Goal: Task Accomplishment & Management: Manage account settings

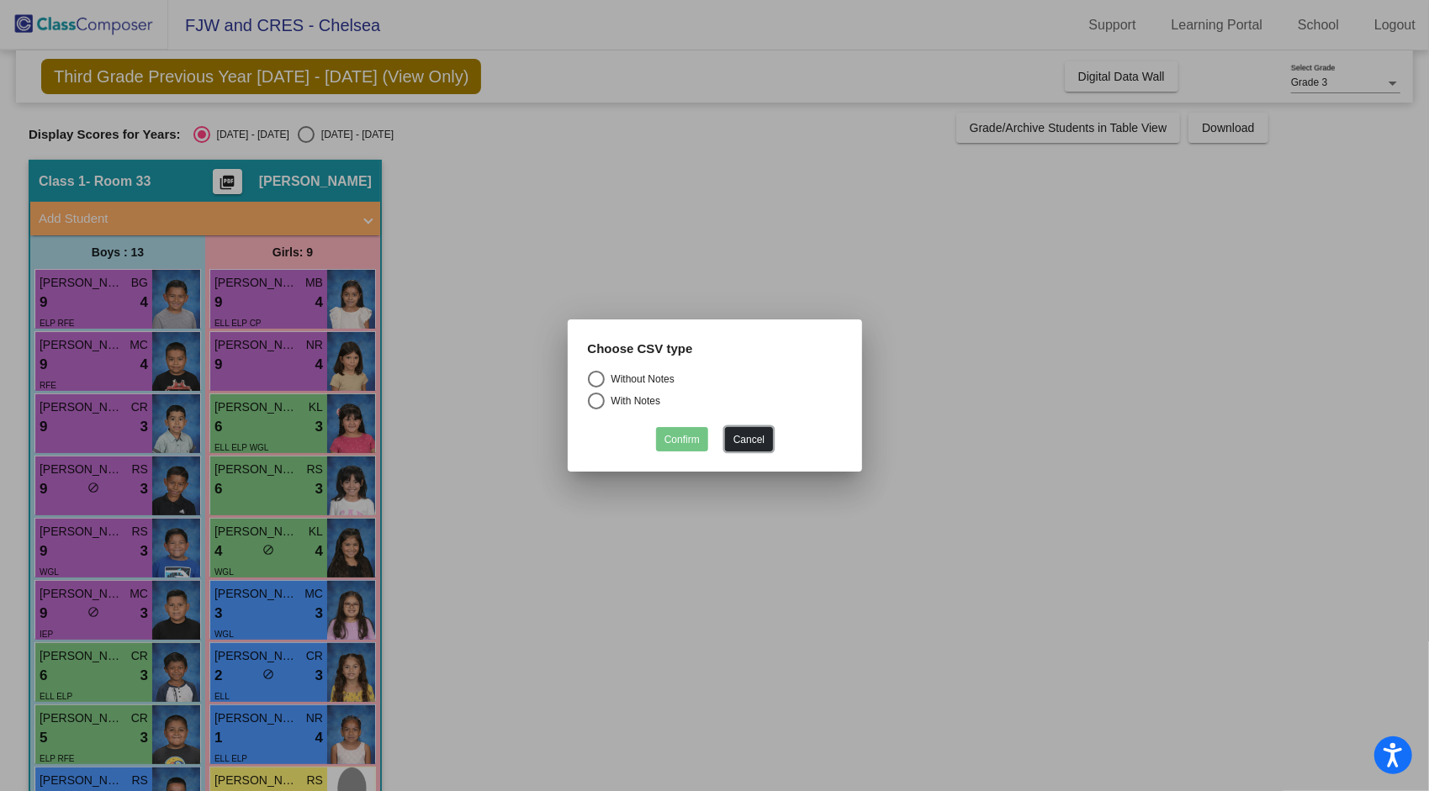
click at [747, 438] on button "Cancel" at bounding box center [749, 439] width 48 height 24
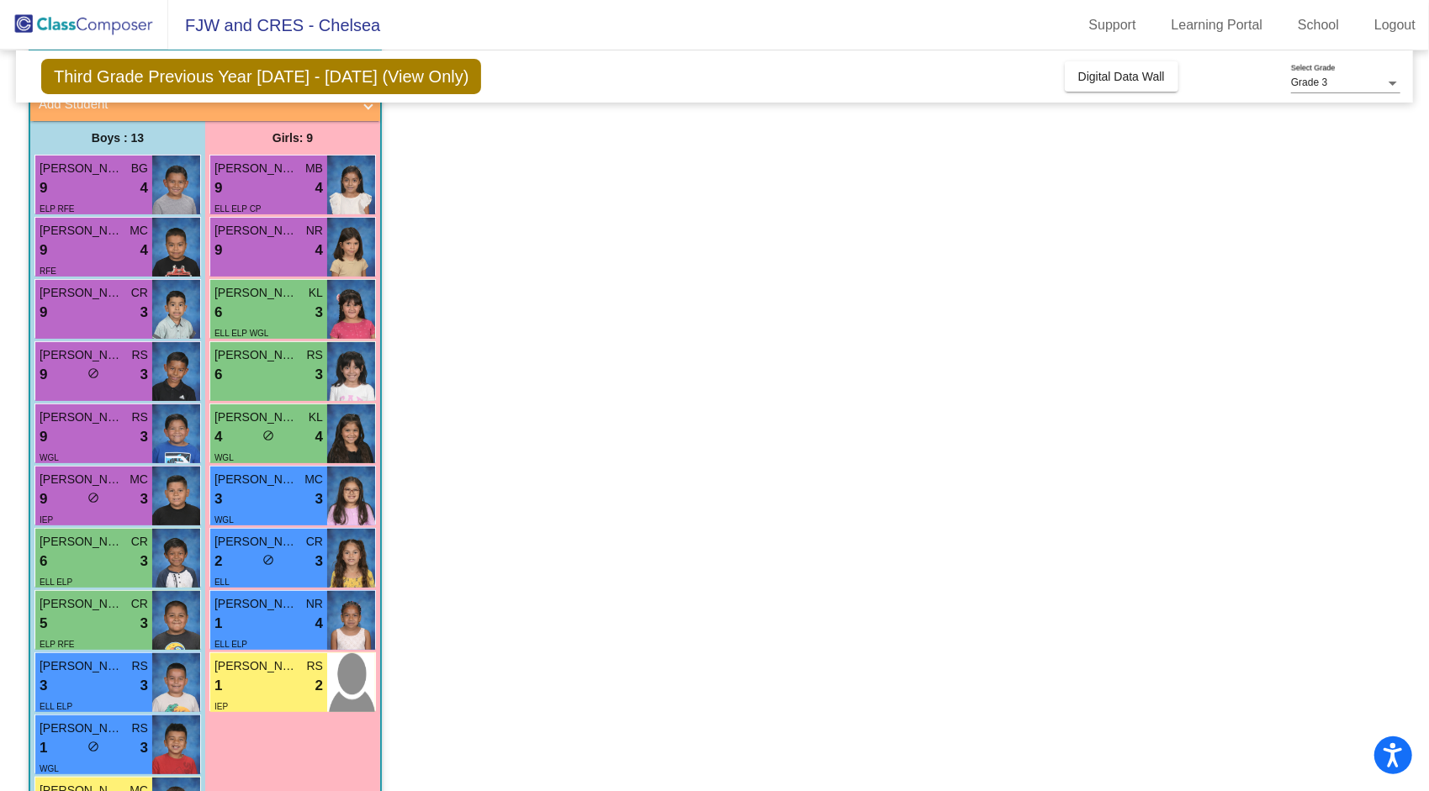
scroll to position [111, 0]
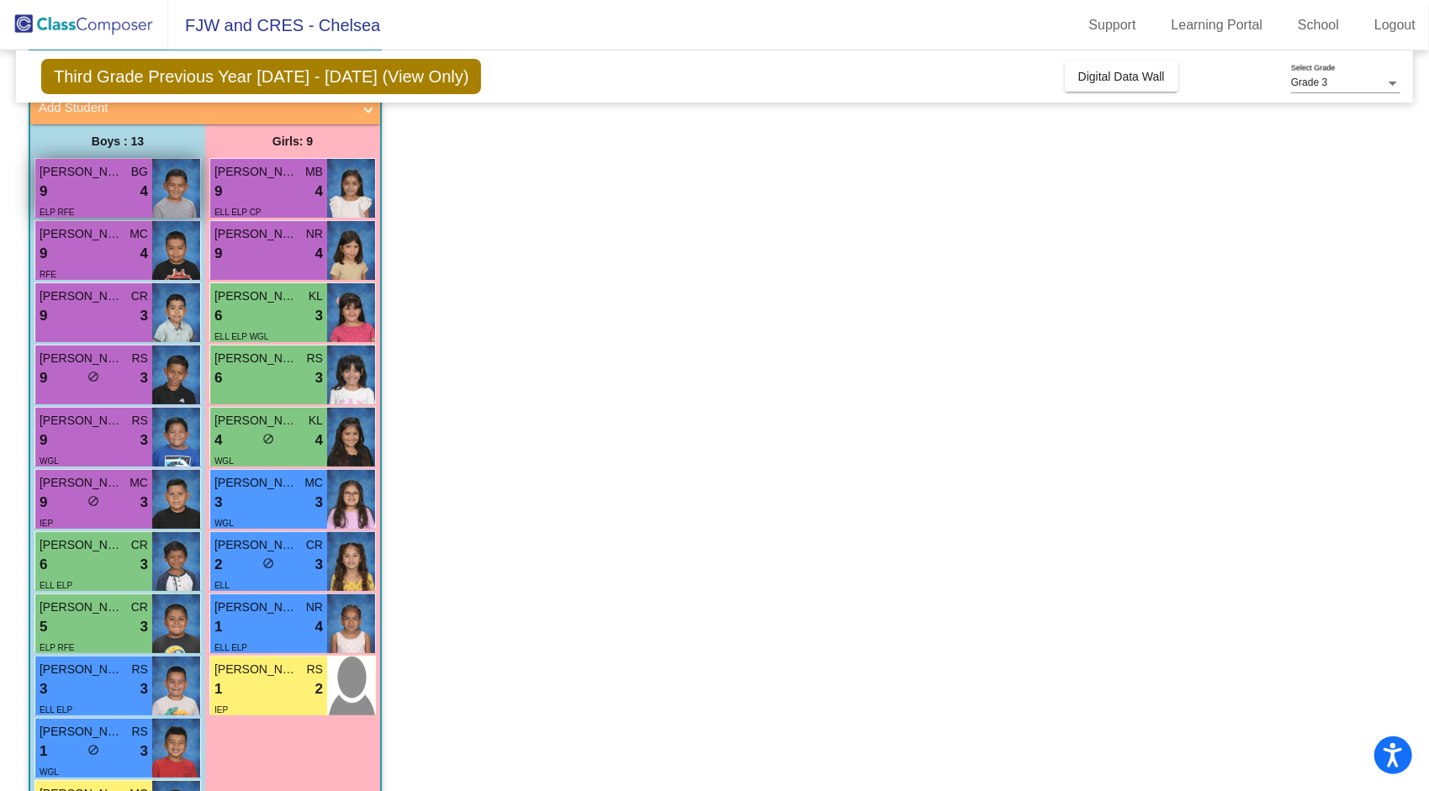
click at [92, 187] on div "9 lock do_not_disturb_alt 4" at bounding box center [94, 192] width 108 height 22
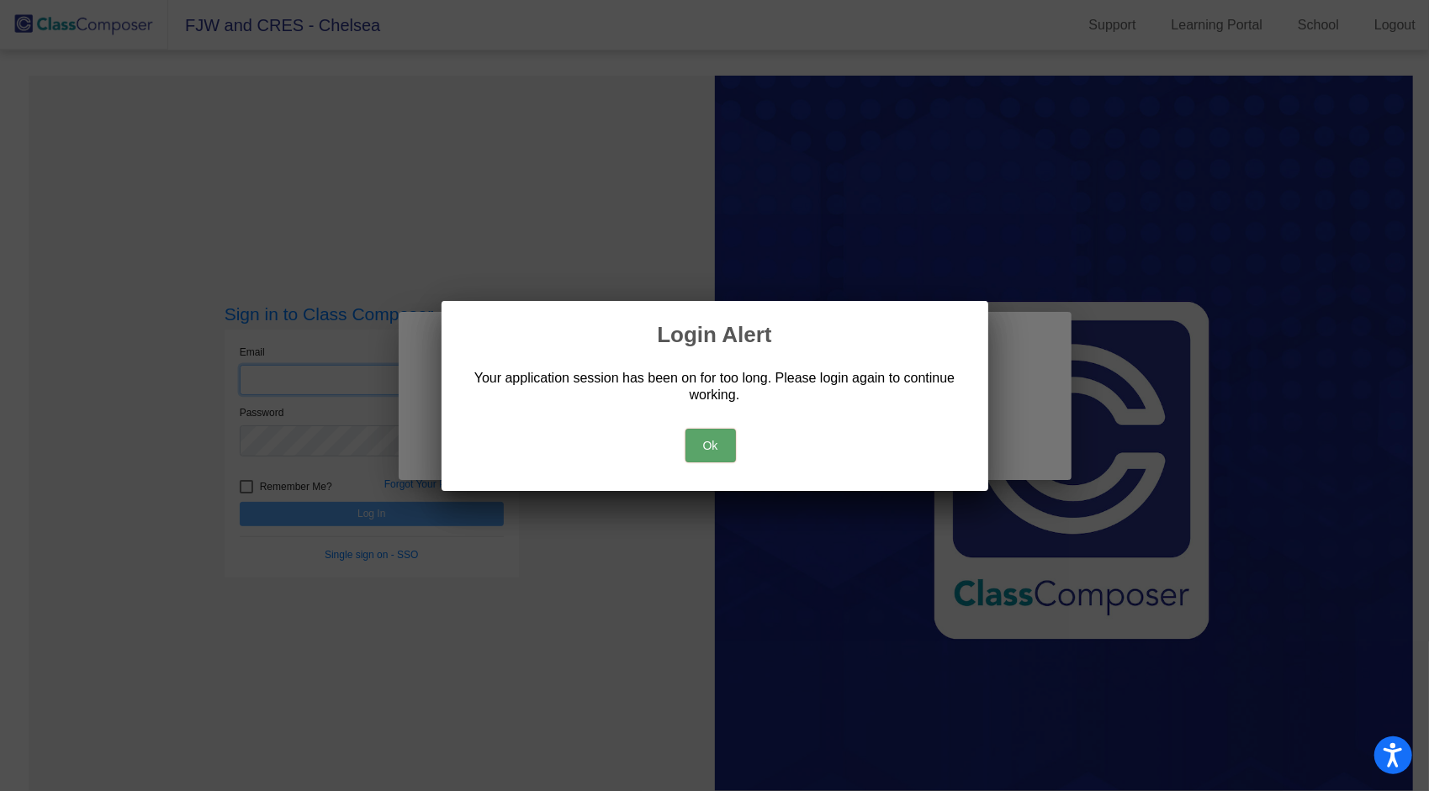
type input "[EMAIL_ADDRESS][DOMAIN_NAME]"
click at [704, 452] on button "Ok" at bounding box center [710, 446] width 50 height 34
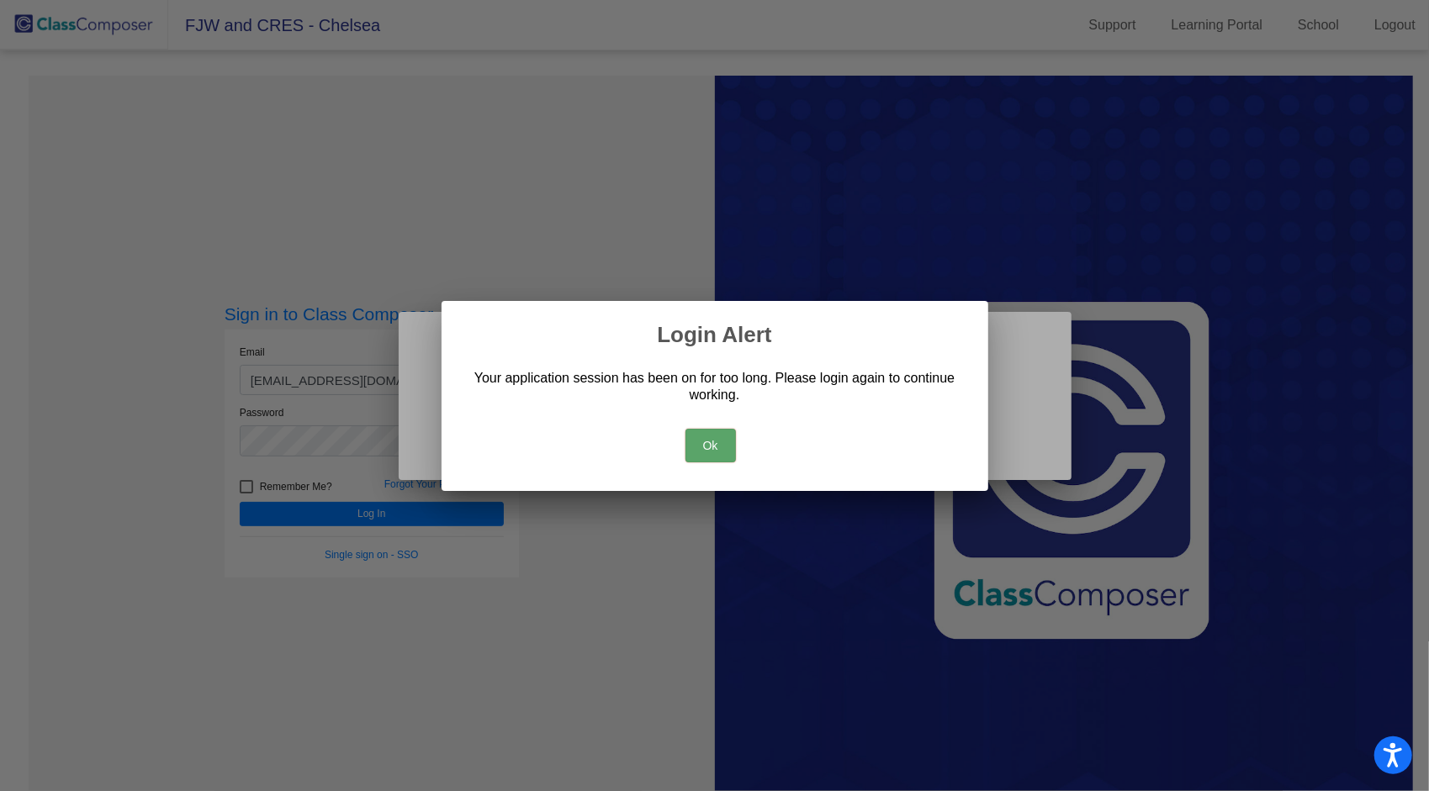
click at [698, 448] on button "Ok" at bounding box center [710, 446] width 50 height 34
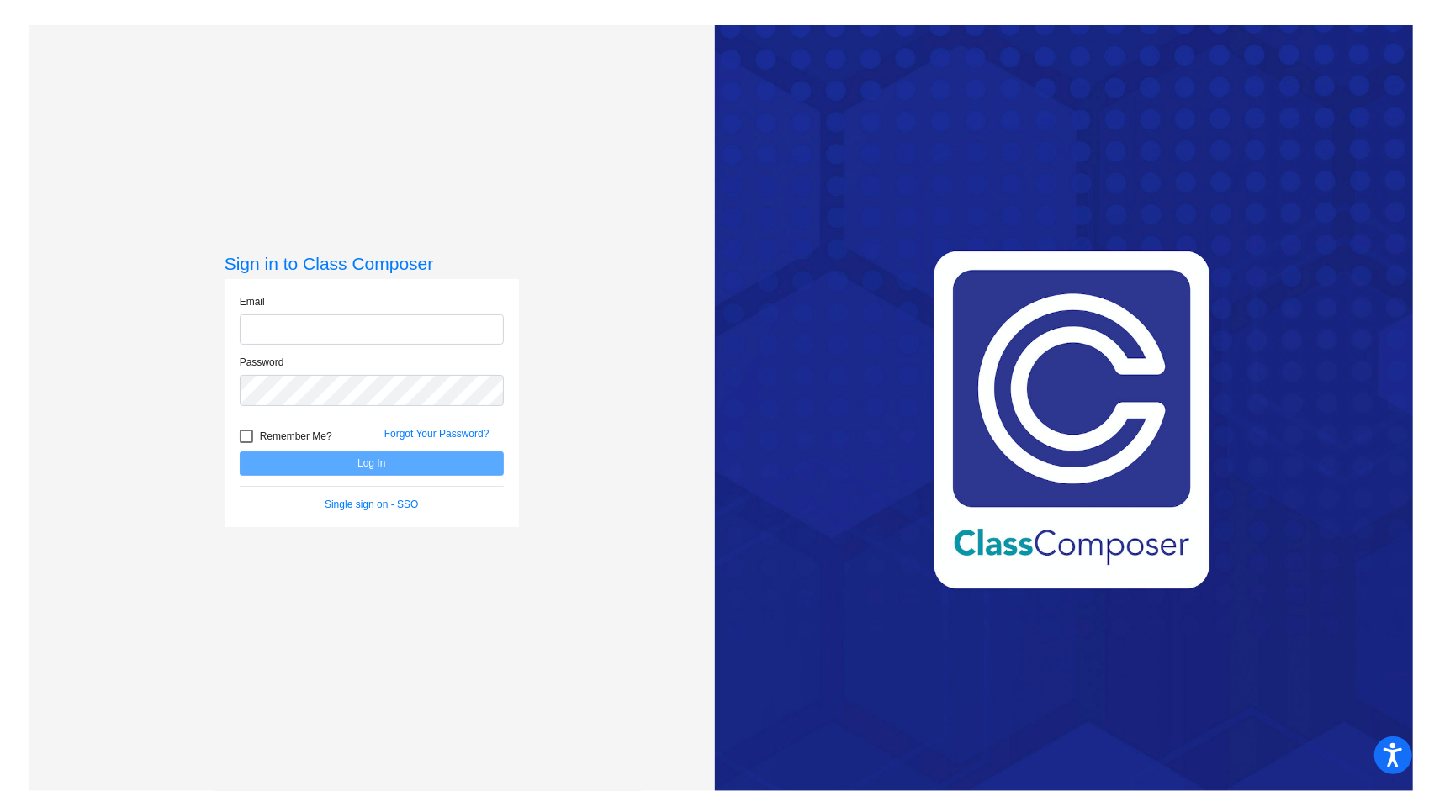
type input "[EMAIL_ADDRESS][DOMAIN_NAME]"
click at [364, 459] on button "Log In" at bounding box center [372, 464] width 264 height 24
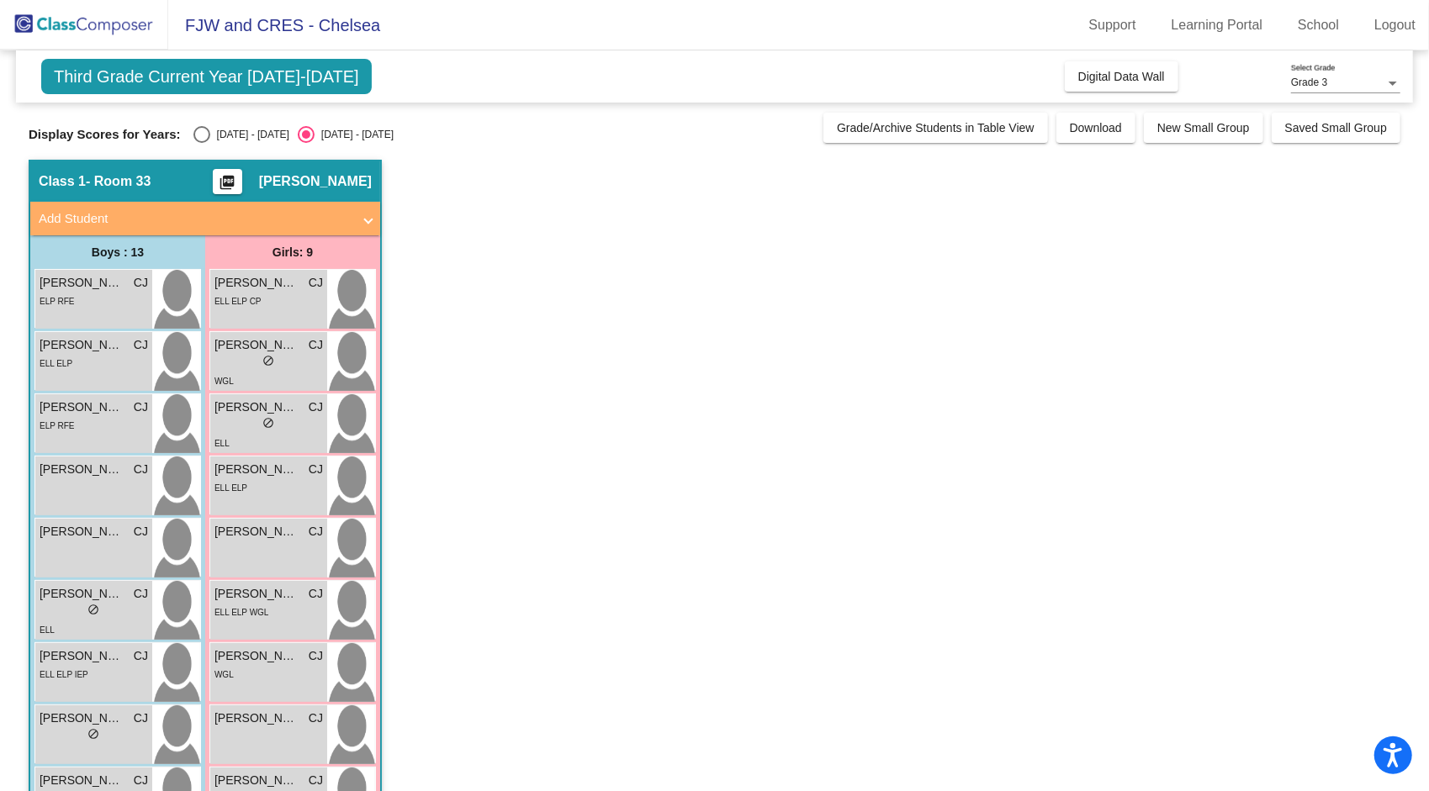
click at [193, 138] on div "Select an option" at bounding box center [201, 134] width 17 height 17
click at [201, 143] on input "[DATE] - [DATE]" at bounding box center [201, 143] width 1 height 1
radio input "true"
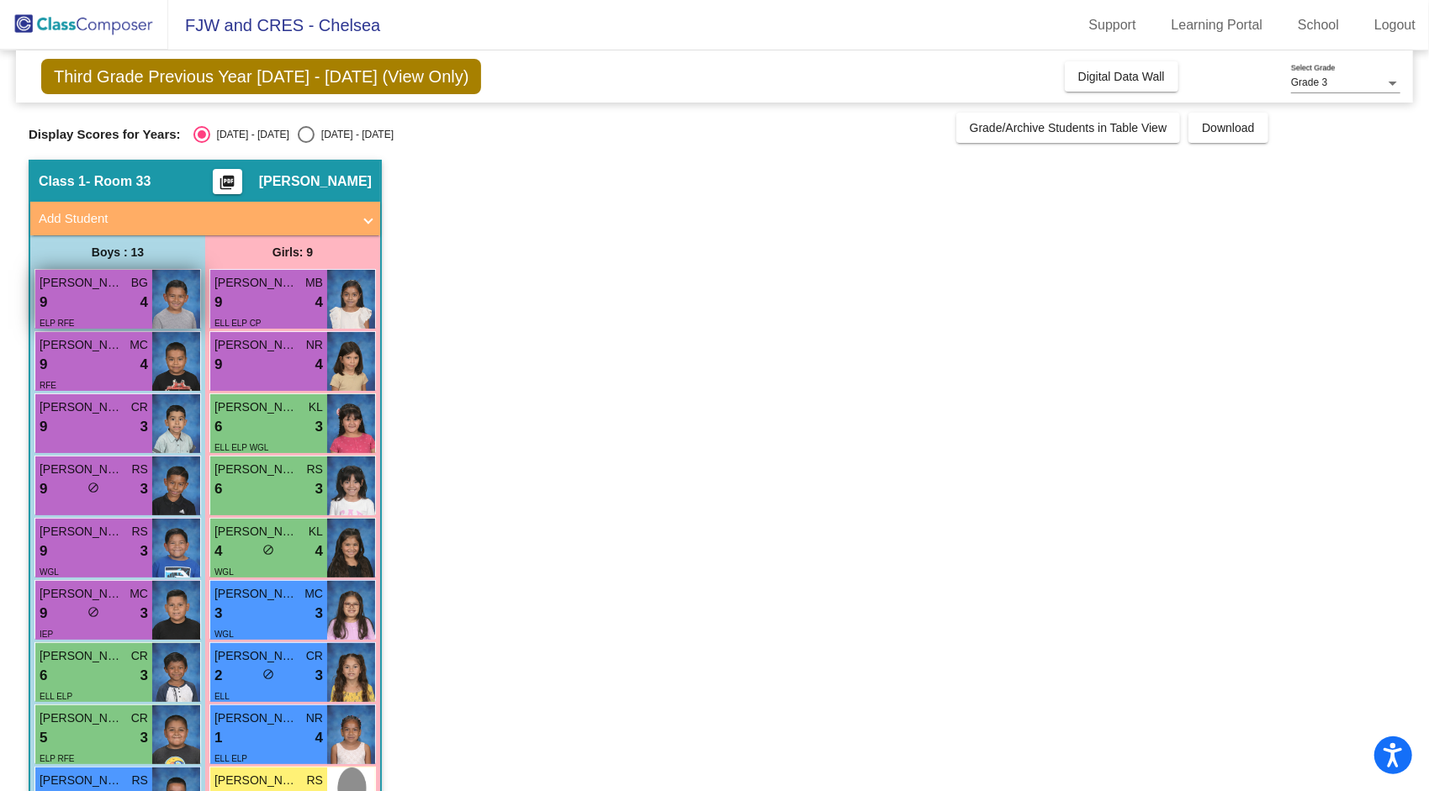
click at [96, 295] on div "9 lock do_not_disturb_alt 4" at bounding box center [94, 303] width 108 height 22
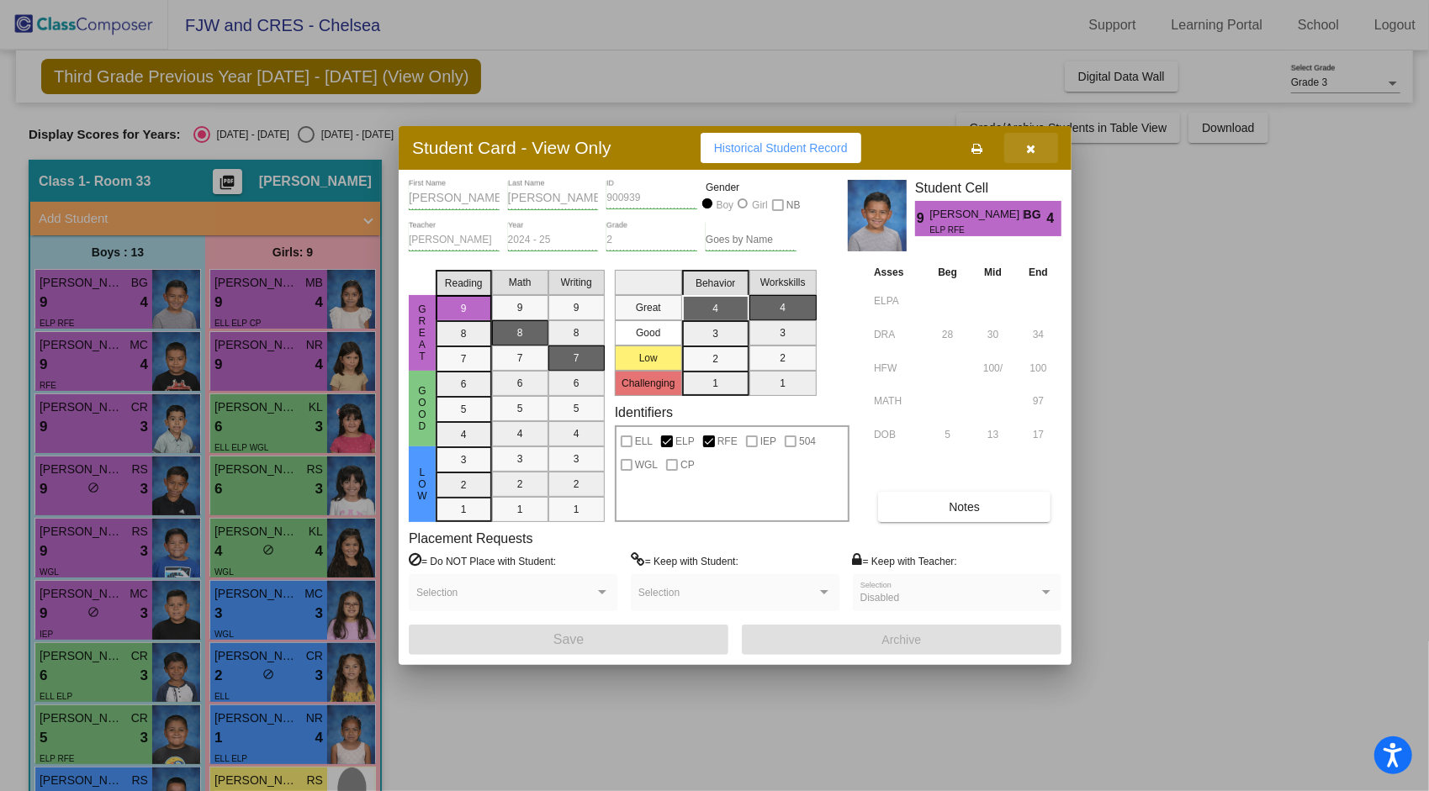
click at [1033, 149] on icon "button" at bounding box center [1031, 149] width 9 height 12
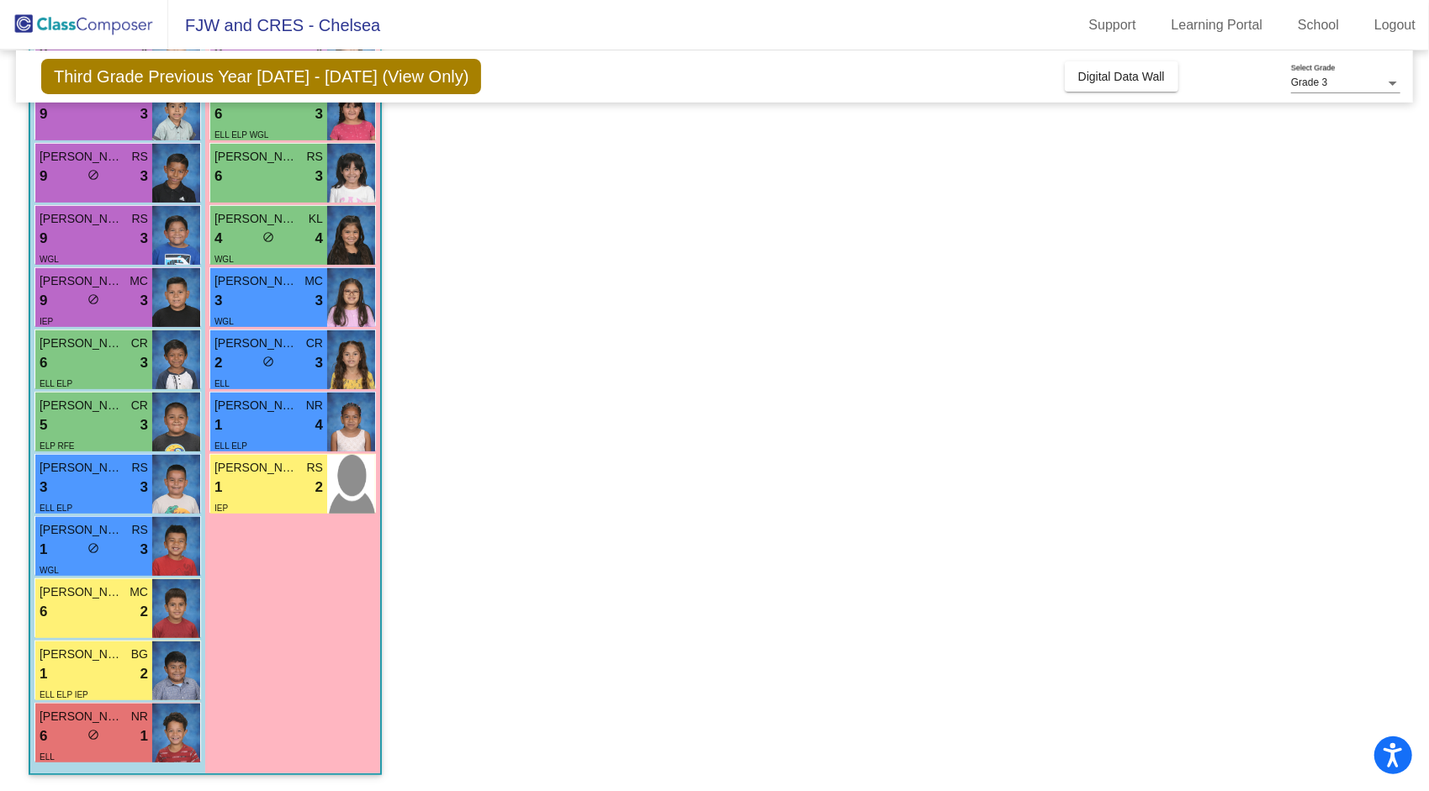
scroll to position [294, 0]
